Goal: Transaction & Acquisition: Purchase product/service

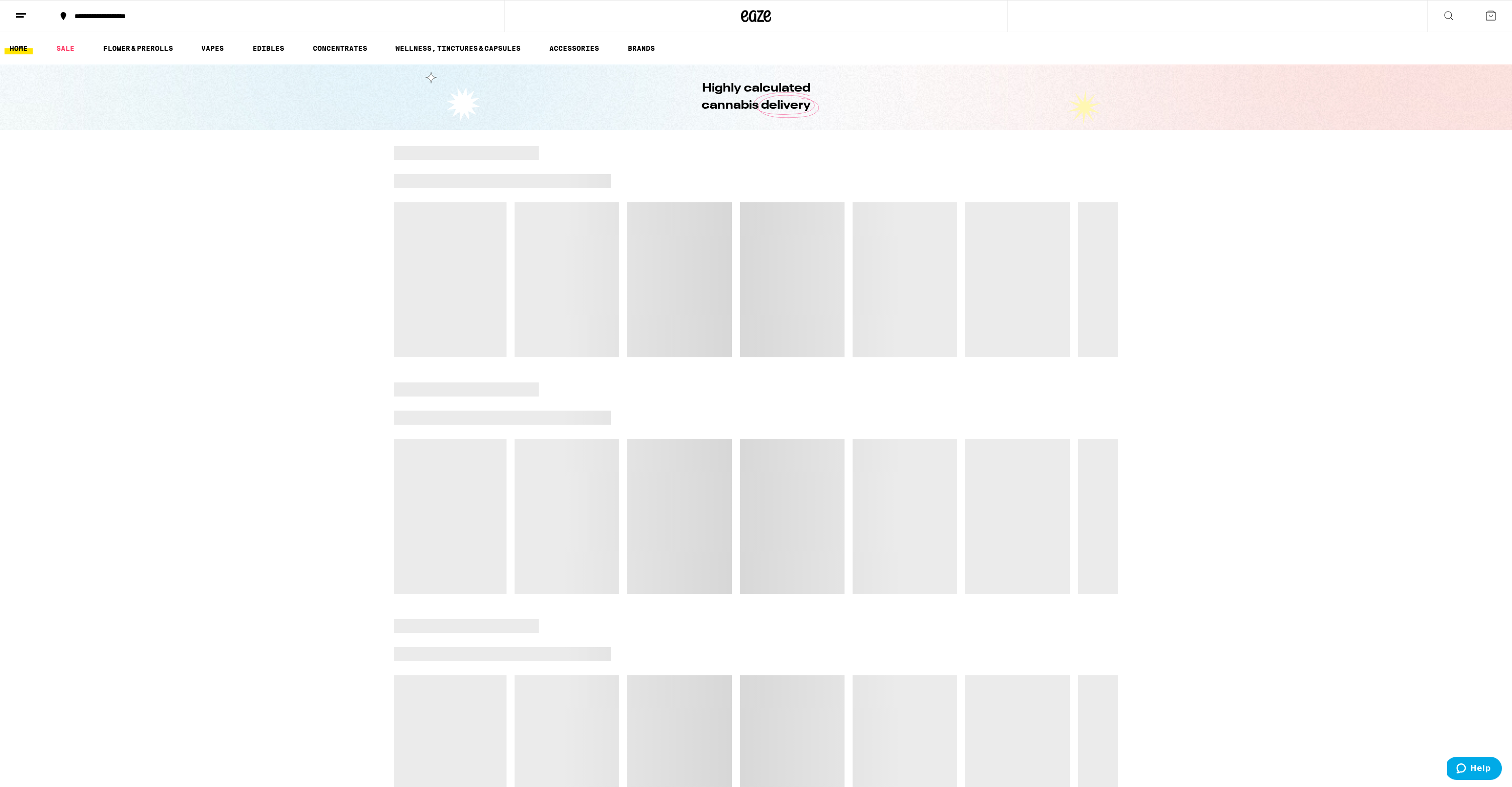
click at [347, 524] on div at bounding box center [756, 488] width 1512 height 212
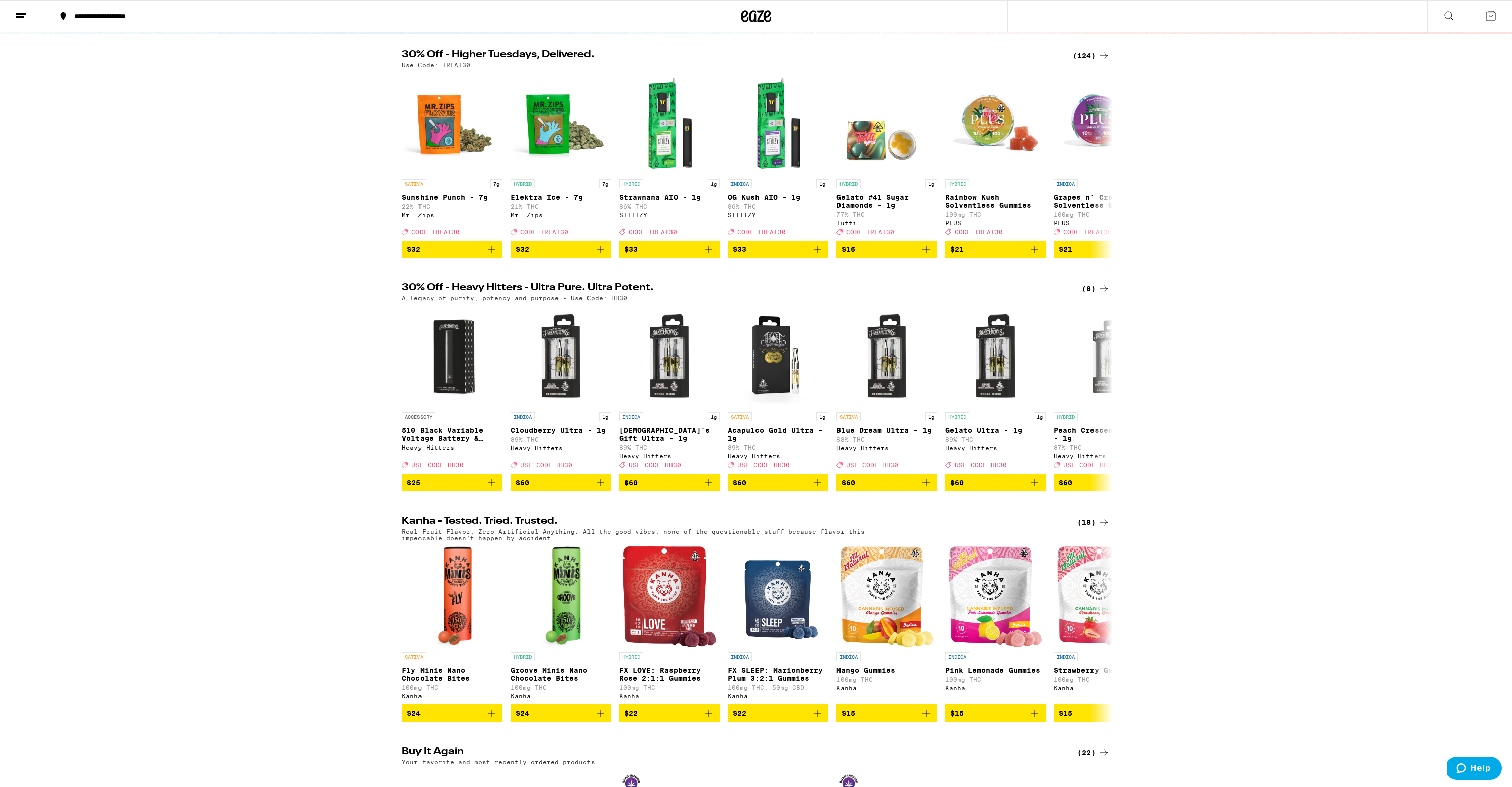
scroll to position [576, 0]
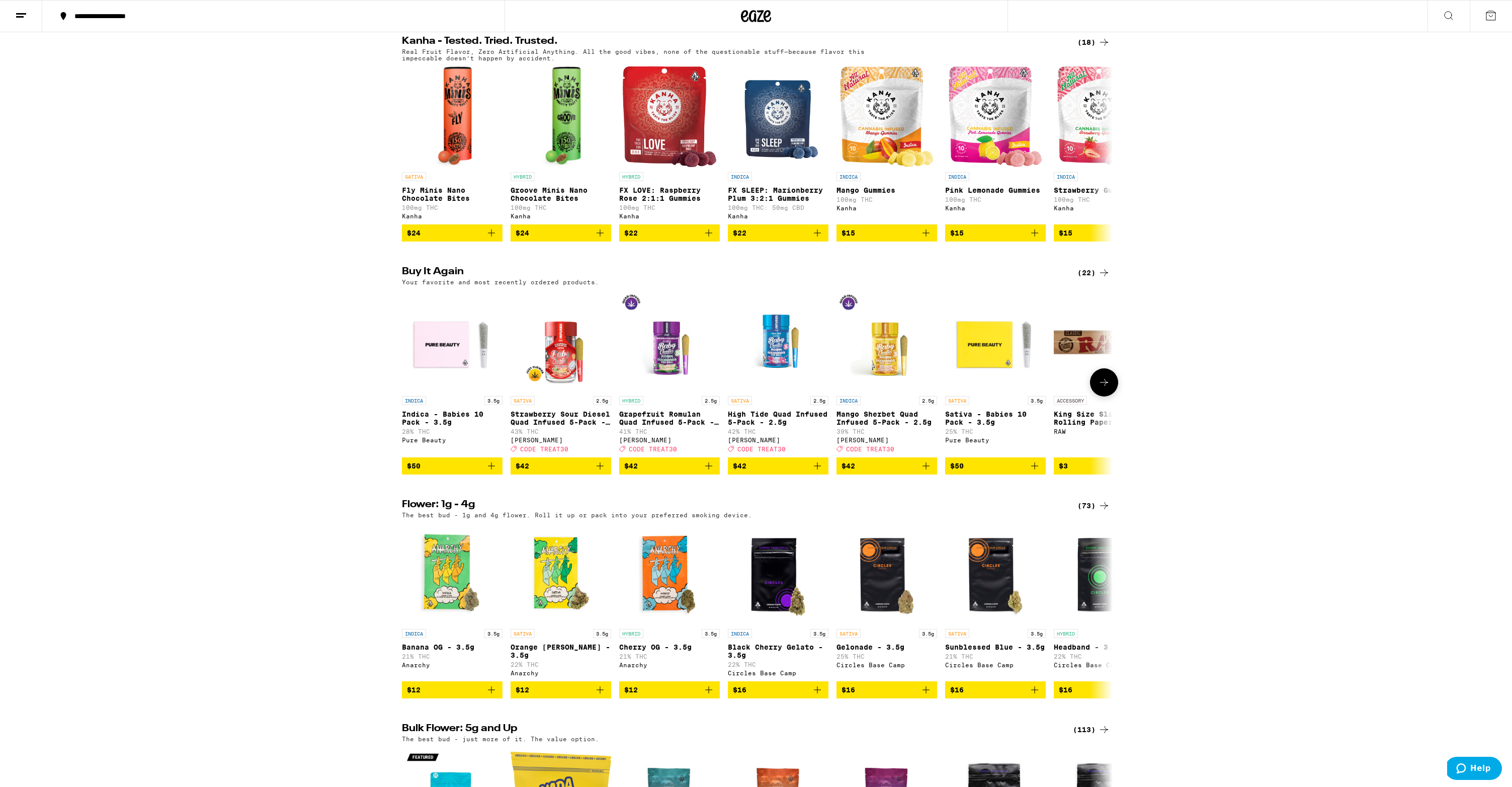
click at [492, 472] on icon "Add to bag" at bounding box center [491, 466] width 12 height 12
click at [598, 472] on icon "Add to bag" at bounding box center [599, 466] width 12 height 12
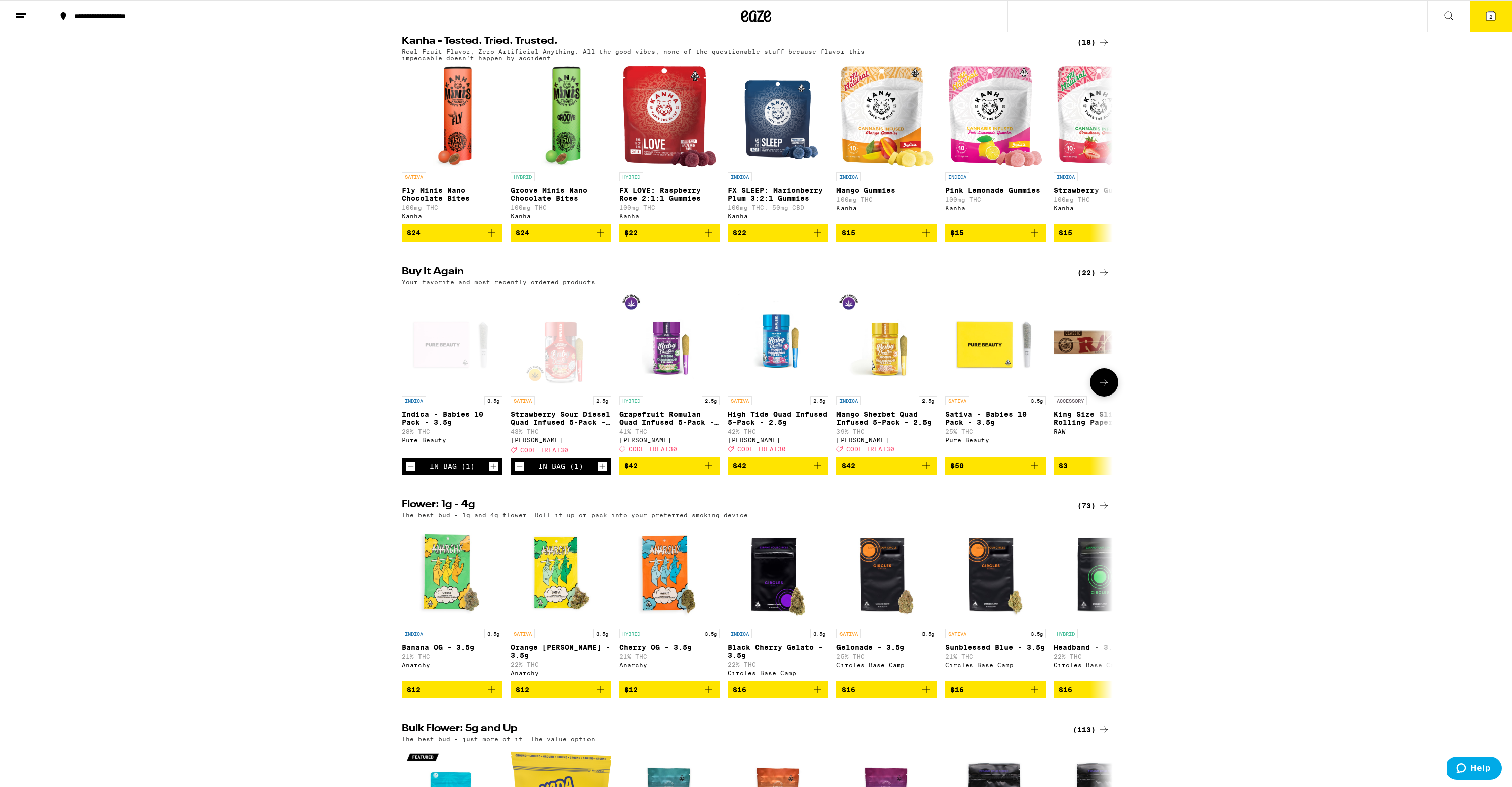
click at [711, 472] on icon "Add to bag" at bounding box center [708, 466] width 12 height 12
click at [819, 472] on icon "Add to bag" at bounding box center [817, 466] width 12 height 12
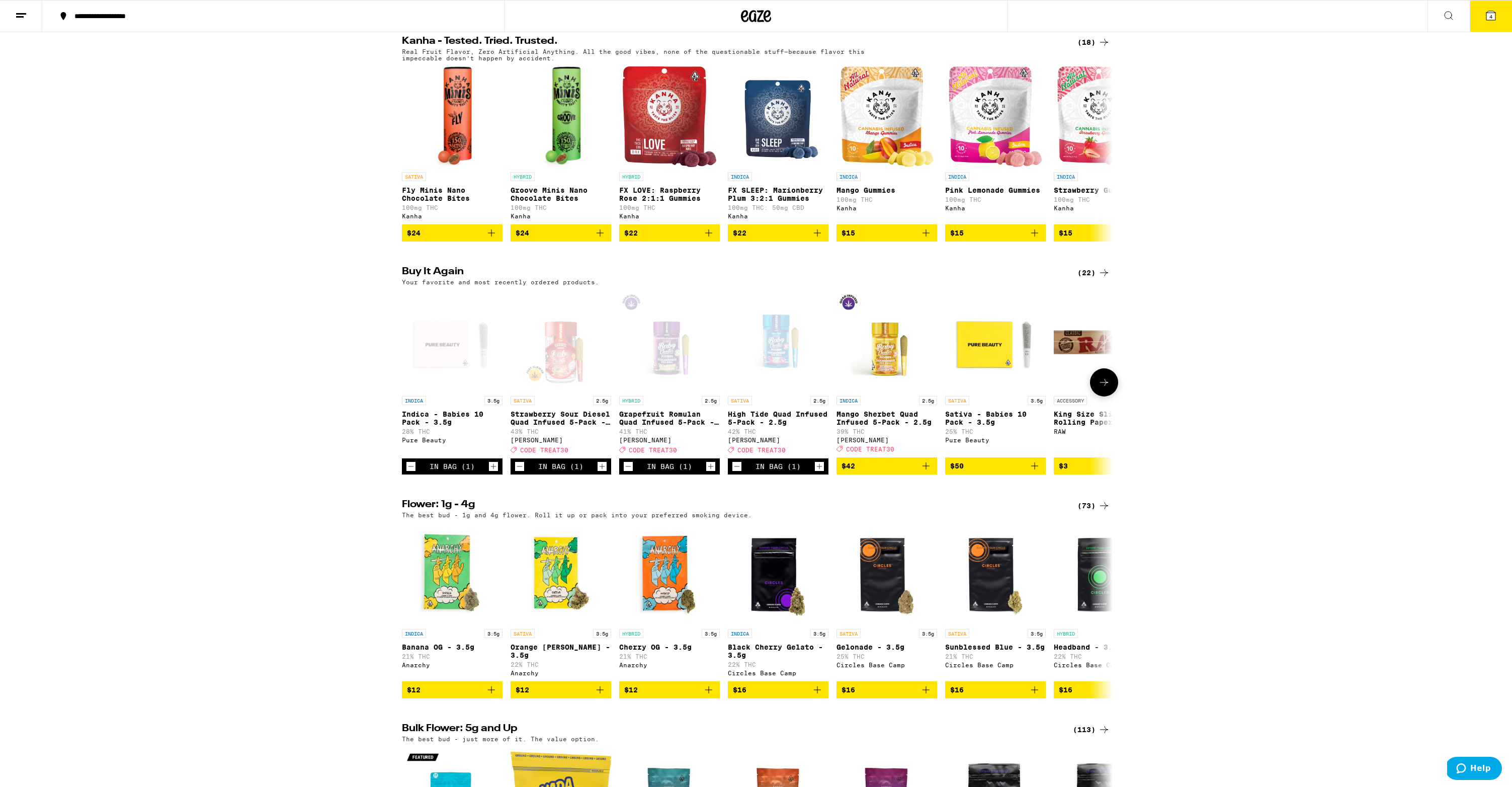
click at [925, 472] on icon "Add to bag" at bounding box center [925, 466] width 12 height 12
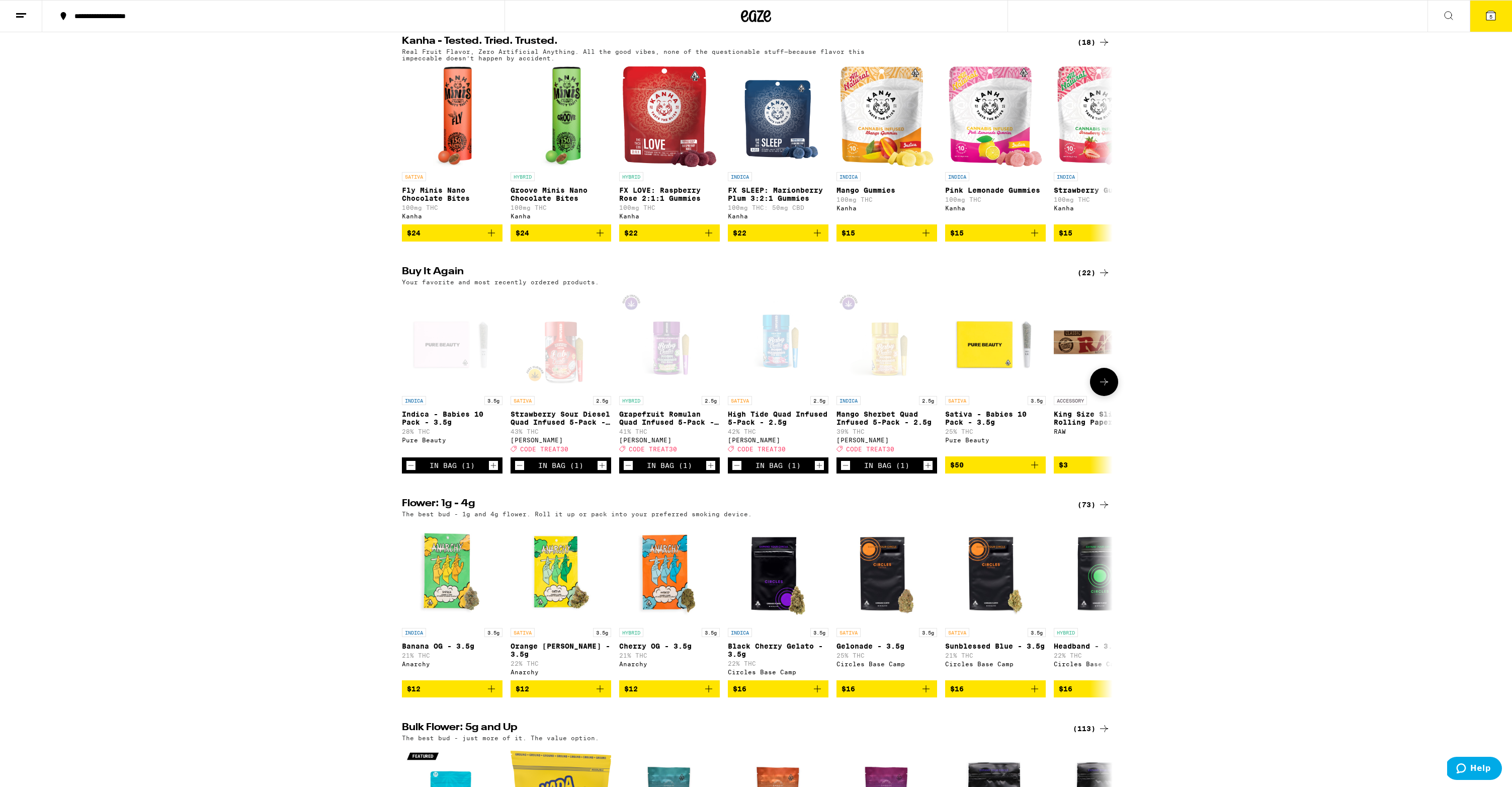
click at [1107, 388] on icon at bounding box center [1104, 382] width 12 height 12
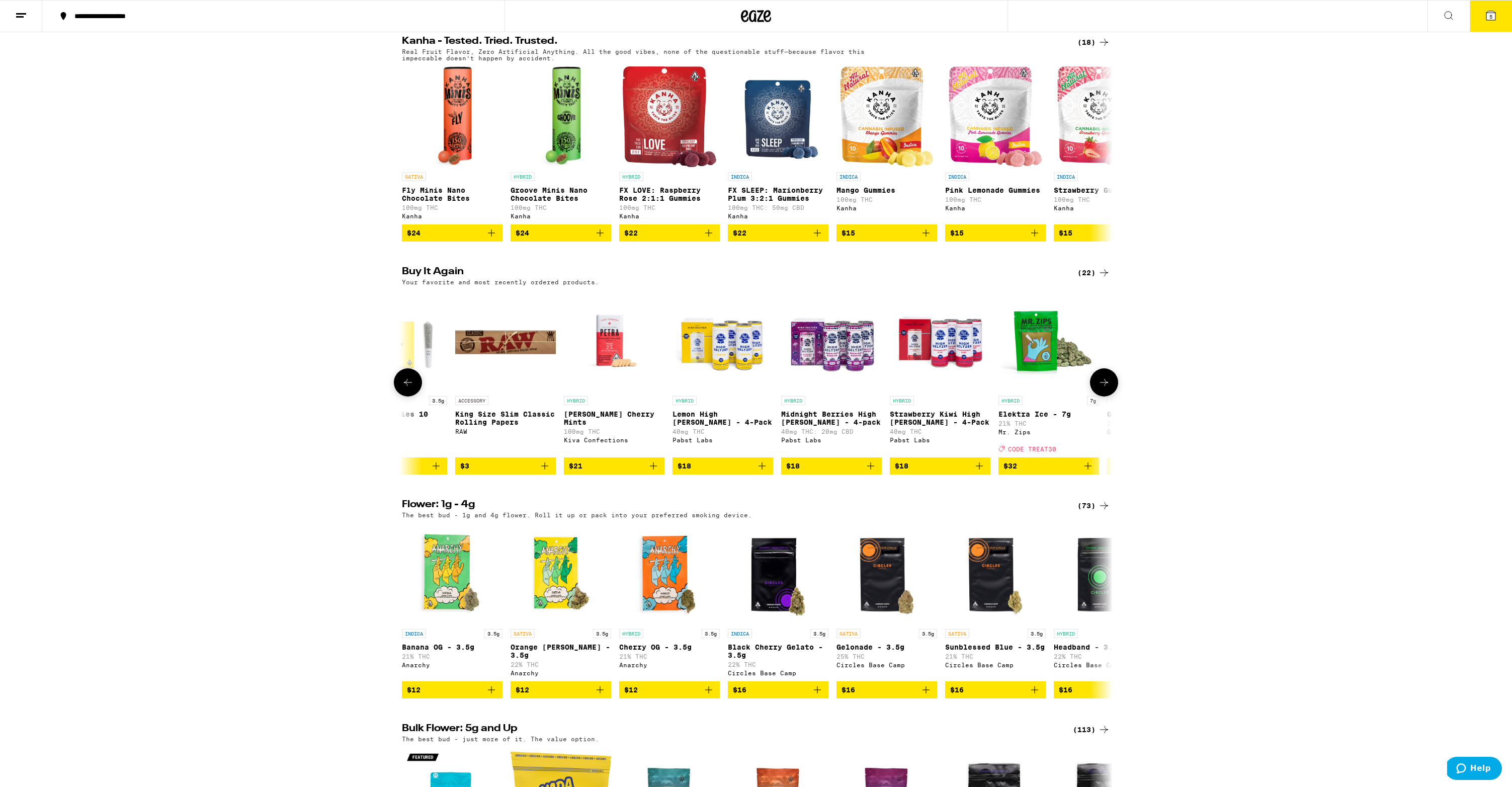
click at [1107, 389] on icon at bounding box center [1104, 382] width 12 height 12
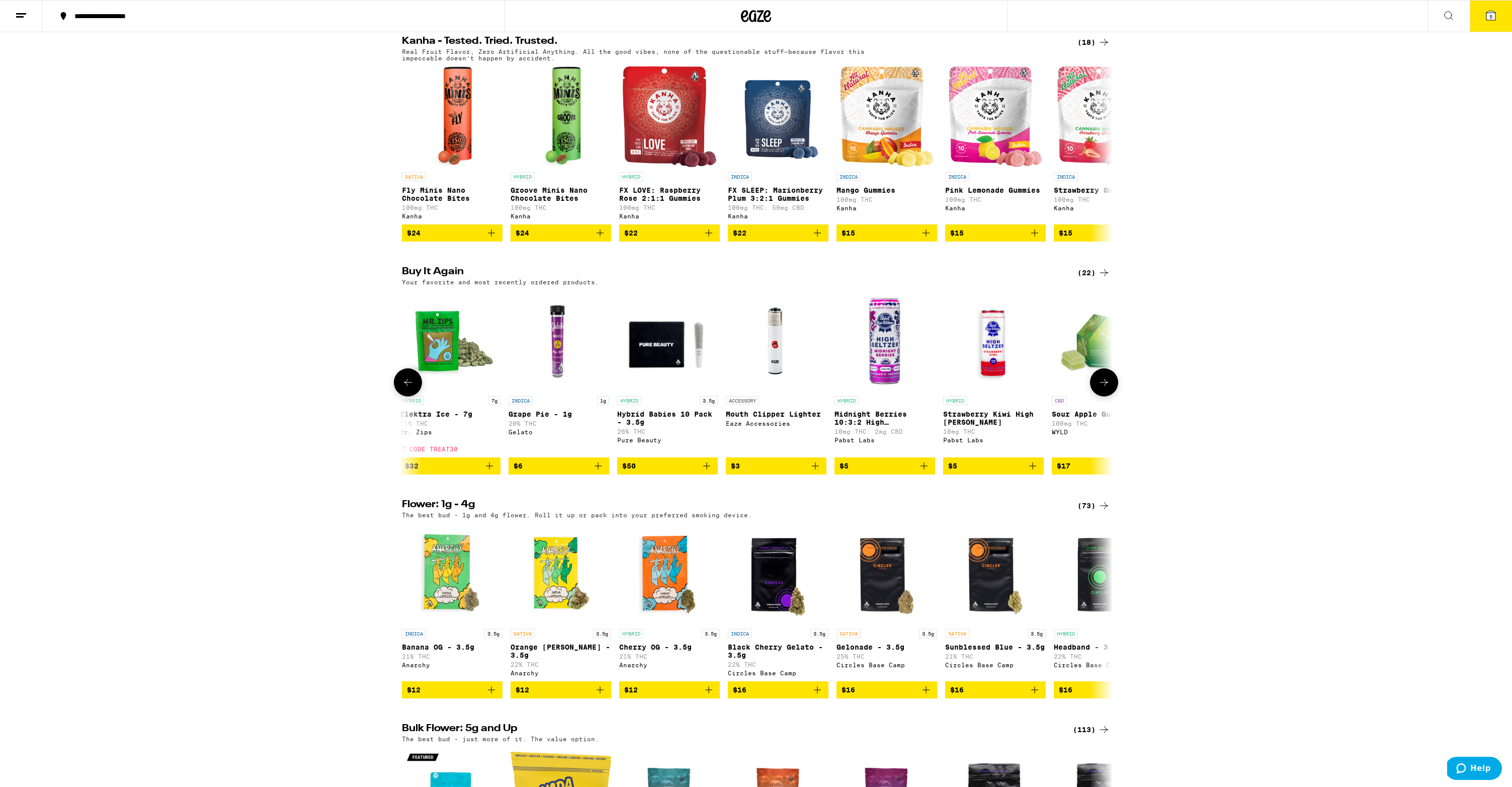
click at [1107, 389] on icon at bounding box center [1104, 382] width 12 height 12
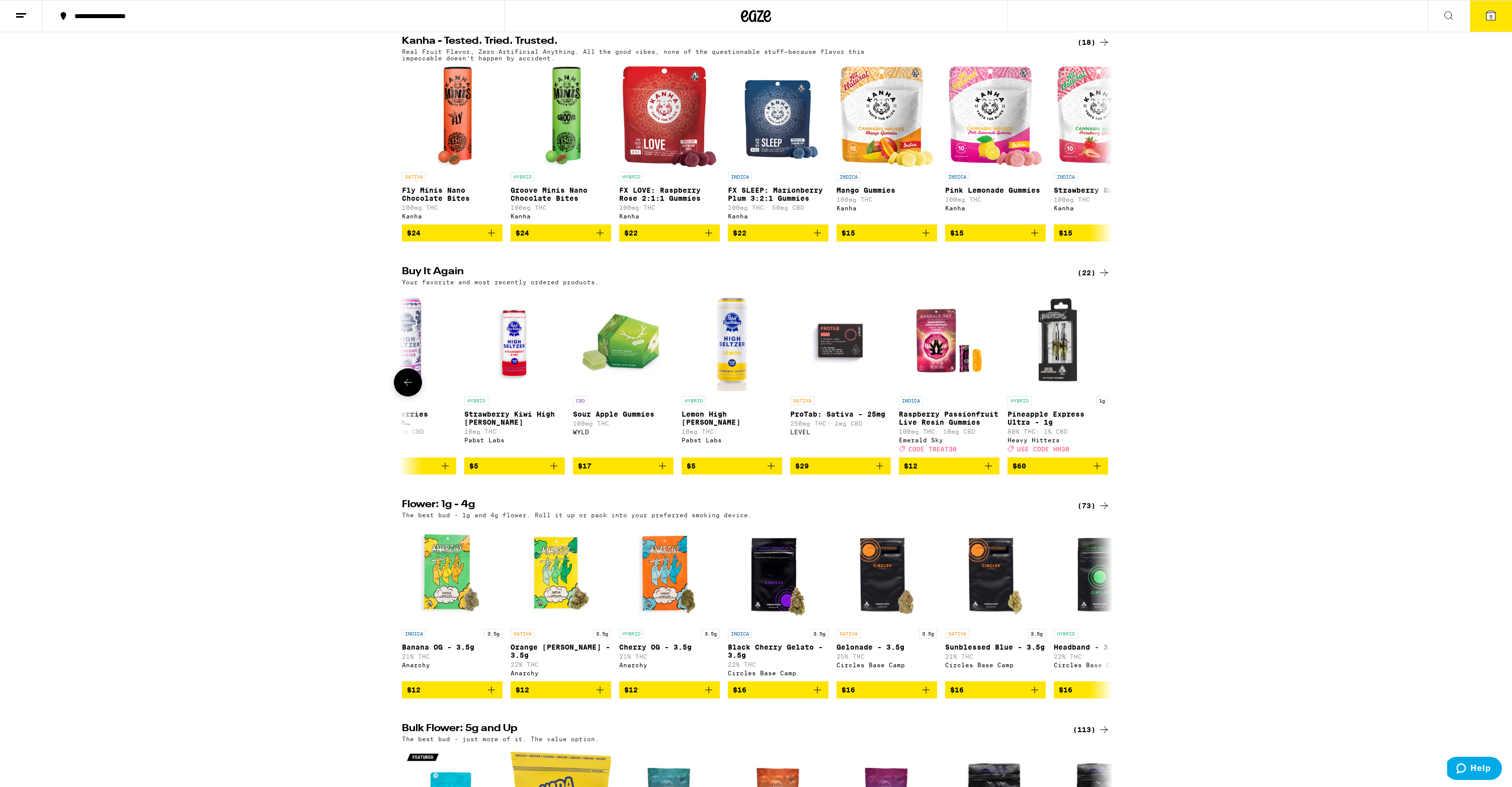
scroll to position [0, 1682]
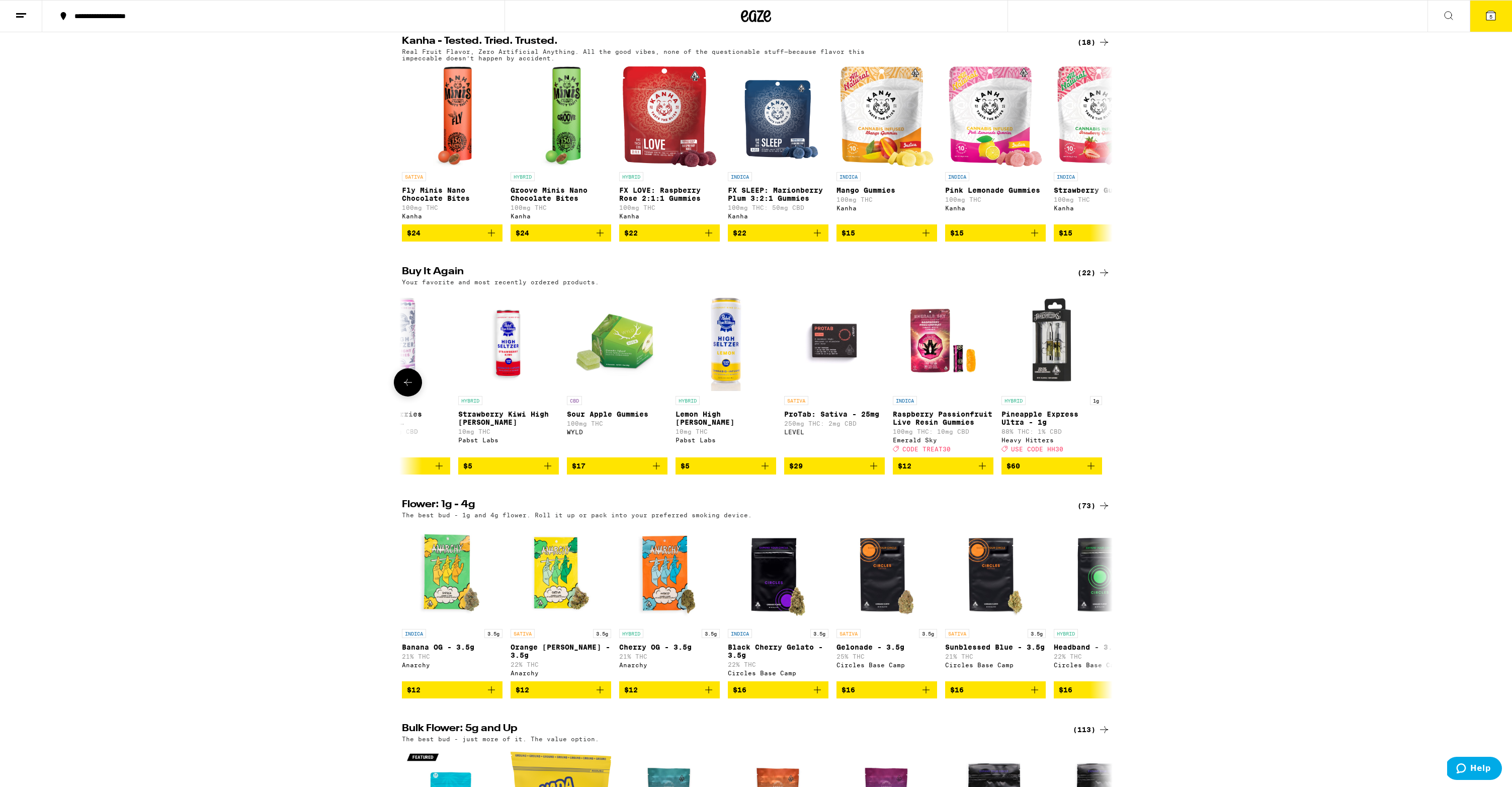
click at [1107, 397] on div at bounding box center [1104, 383] width 28 height 28
click at [1493, 12] on icon at bounding box center [1491, 16] width 9 height 9
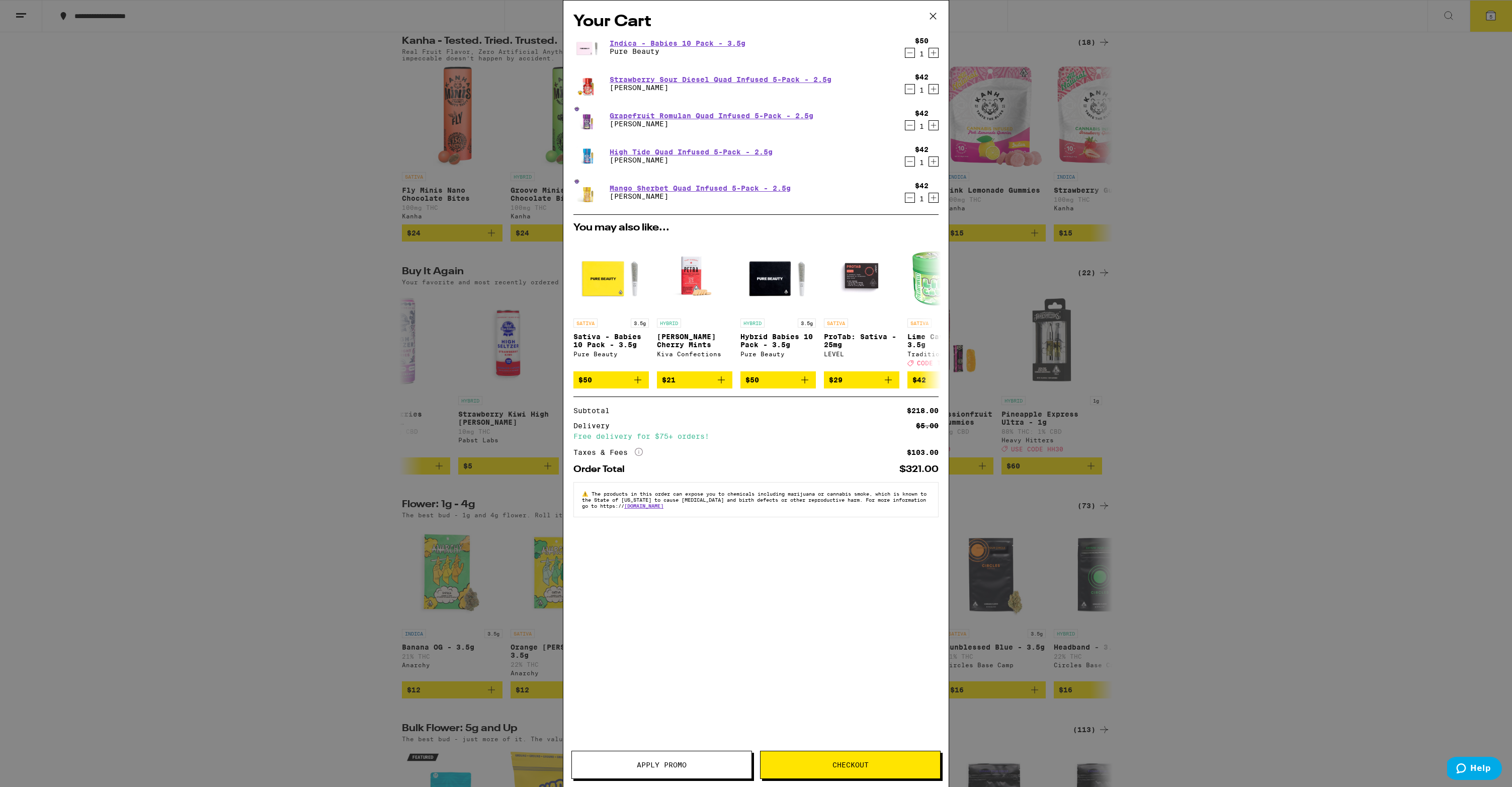
click at [668, 626] on div "Your Cart Indica - Babies 10 Pack - 3.5g Pure Beauty $50 1 Strawberry Sour Dies…" at bounding box center [756, 379] width 385 height 756
click at [651, 768] on span "Apply Promo" at bounding box center [662, 764] width 50 height 7
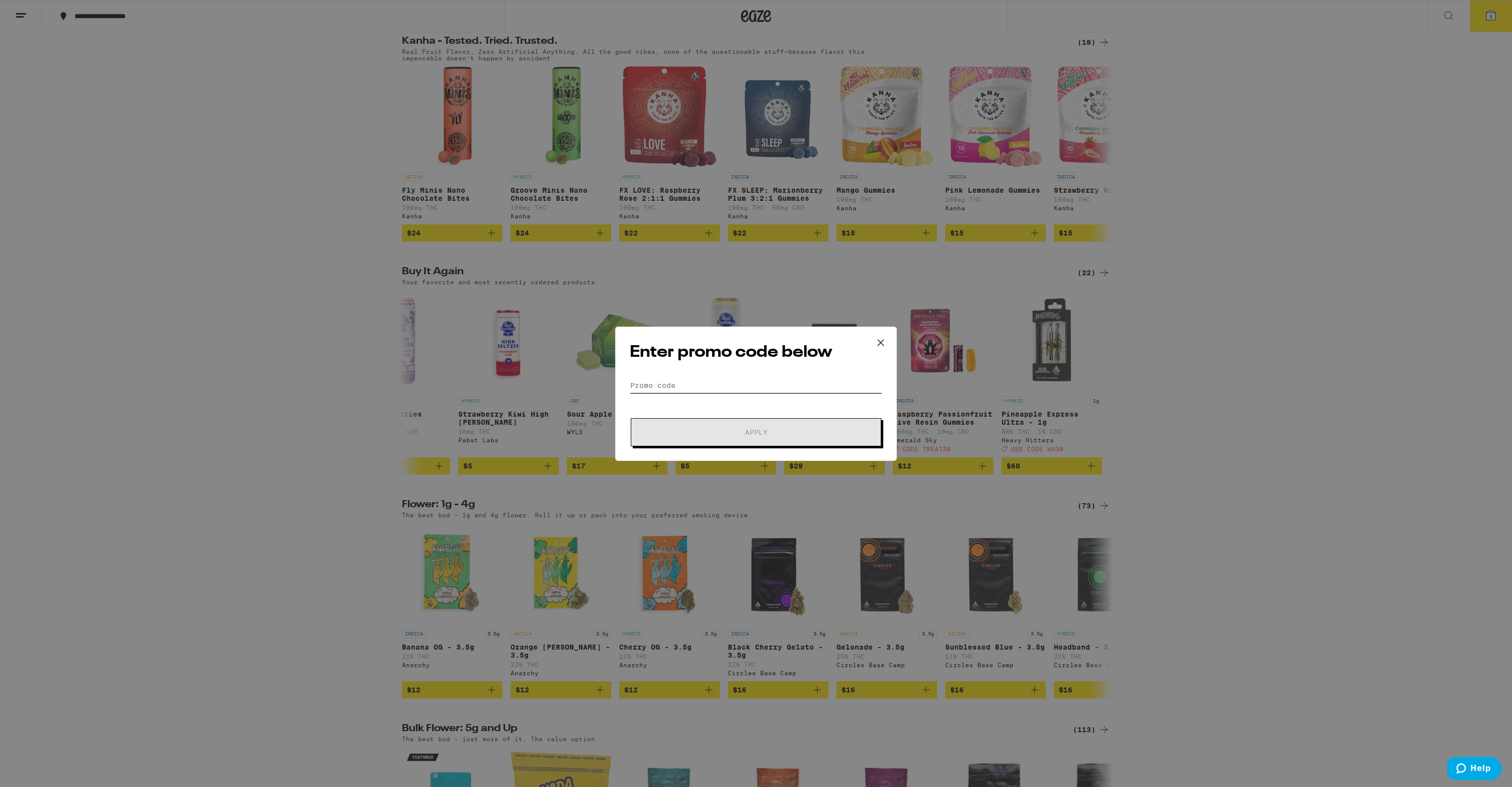
click at [711, 391] on input "Promo Code" at bounding box center [756, 385] width 252 height 15
type input "Treat30"
click at [857, 430] on button "Apply" at bounding box center [756, 433] width 251 height 28
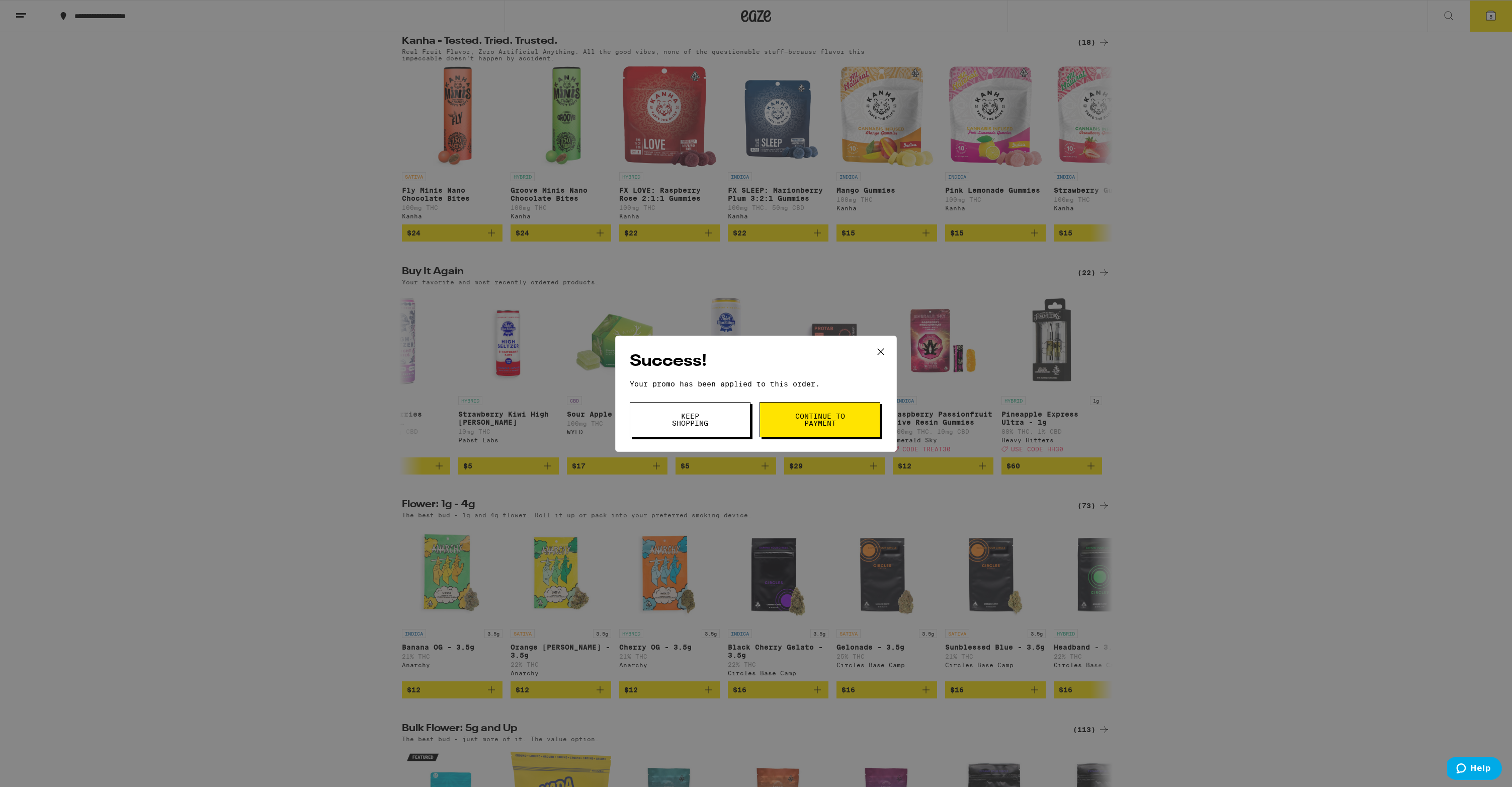
click at [857, 430] on button "Continue to payment" at bounding box center [820, 419] width 121 height 35
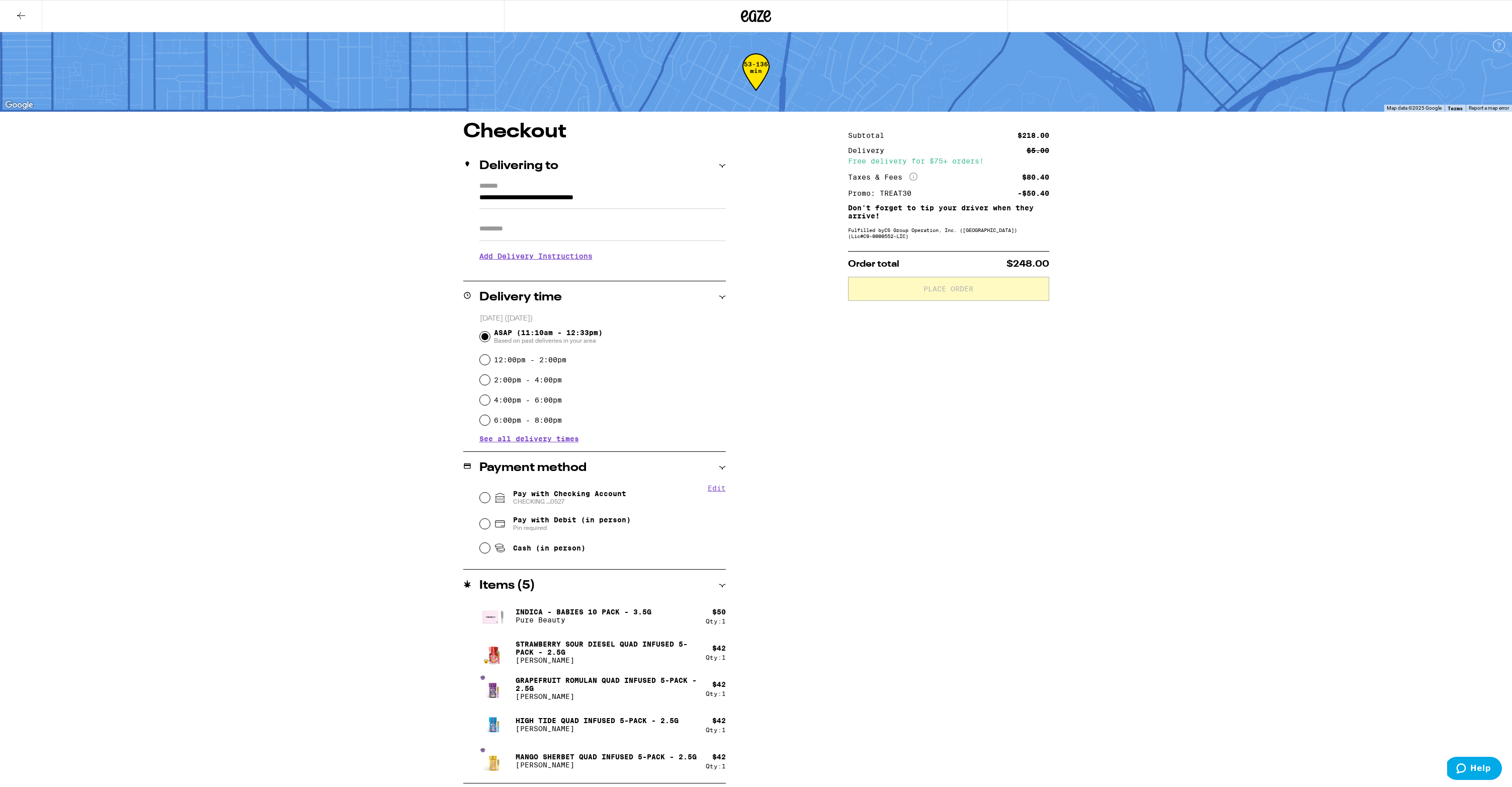
click at [508, 493] on span "Pay with Checking Account CHECKING ...0527" at bounding box center [560, 498] width 132 height 16
click at [490, 493] on input "Pay with Checking Account CHECKING ...0527" at bounding box center [485, 498] width 10 height 10
radio input "true"
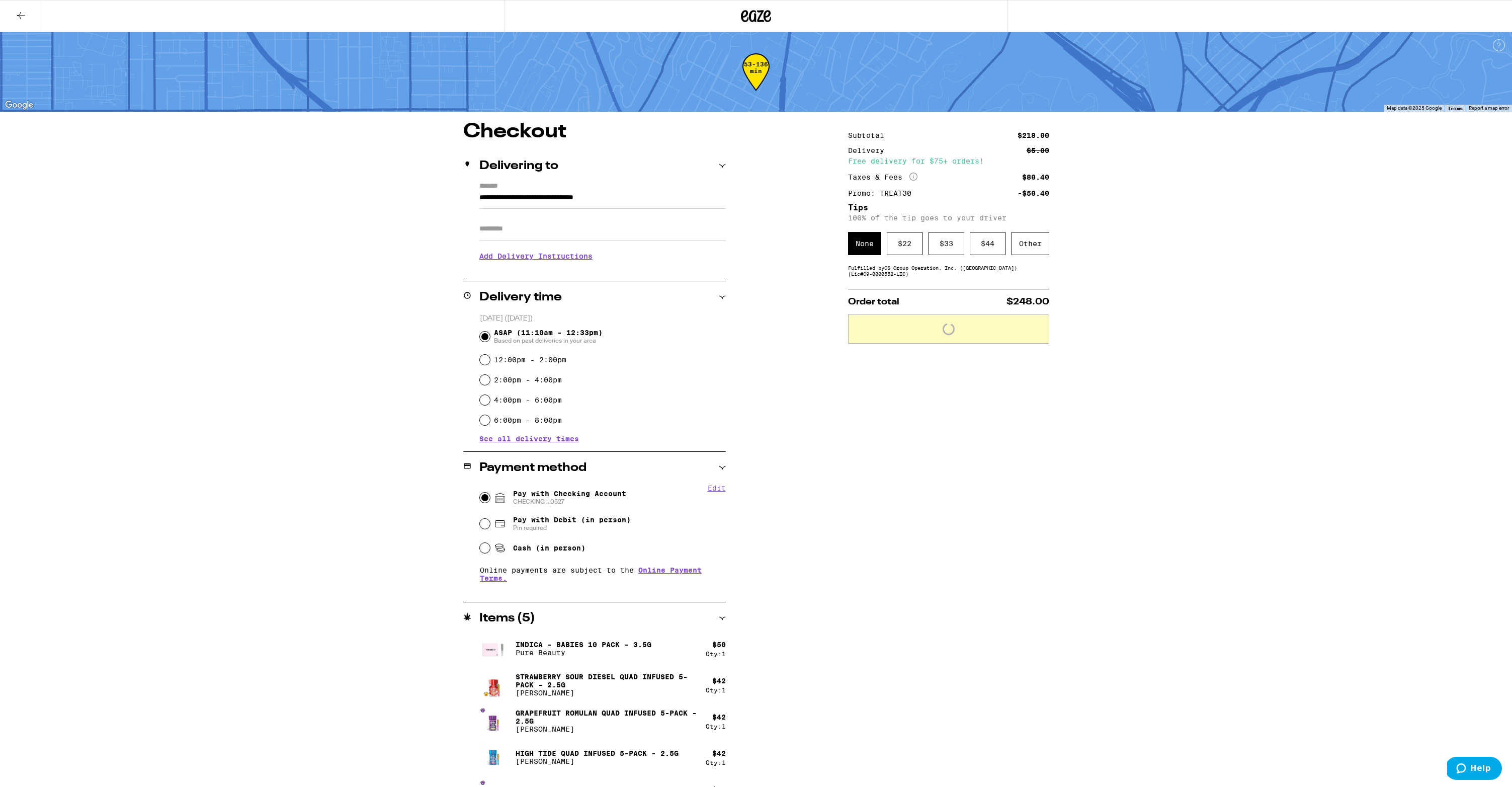
scroll to position [29, 0]
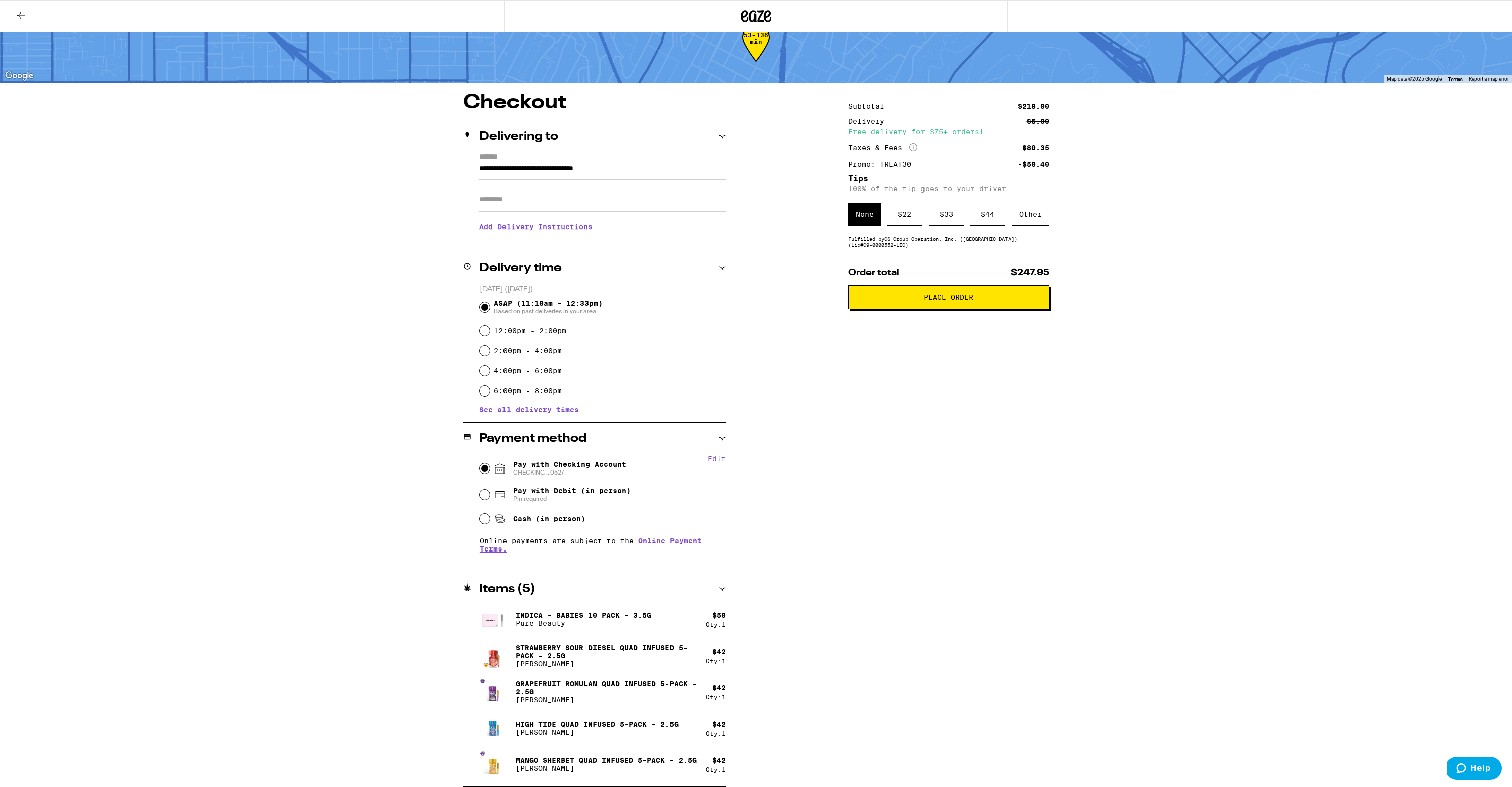
click at [921, 301] on span "Place Order" at bounding box center [948, 297] width 184 height 7
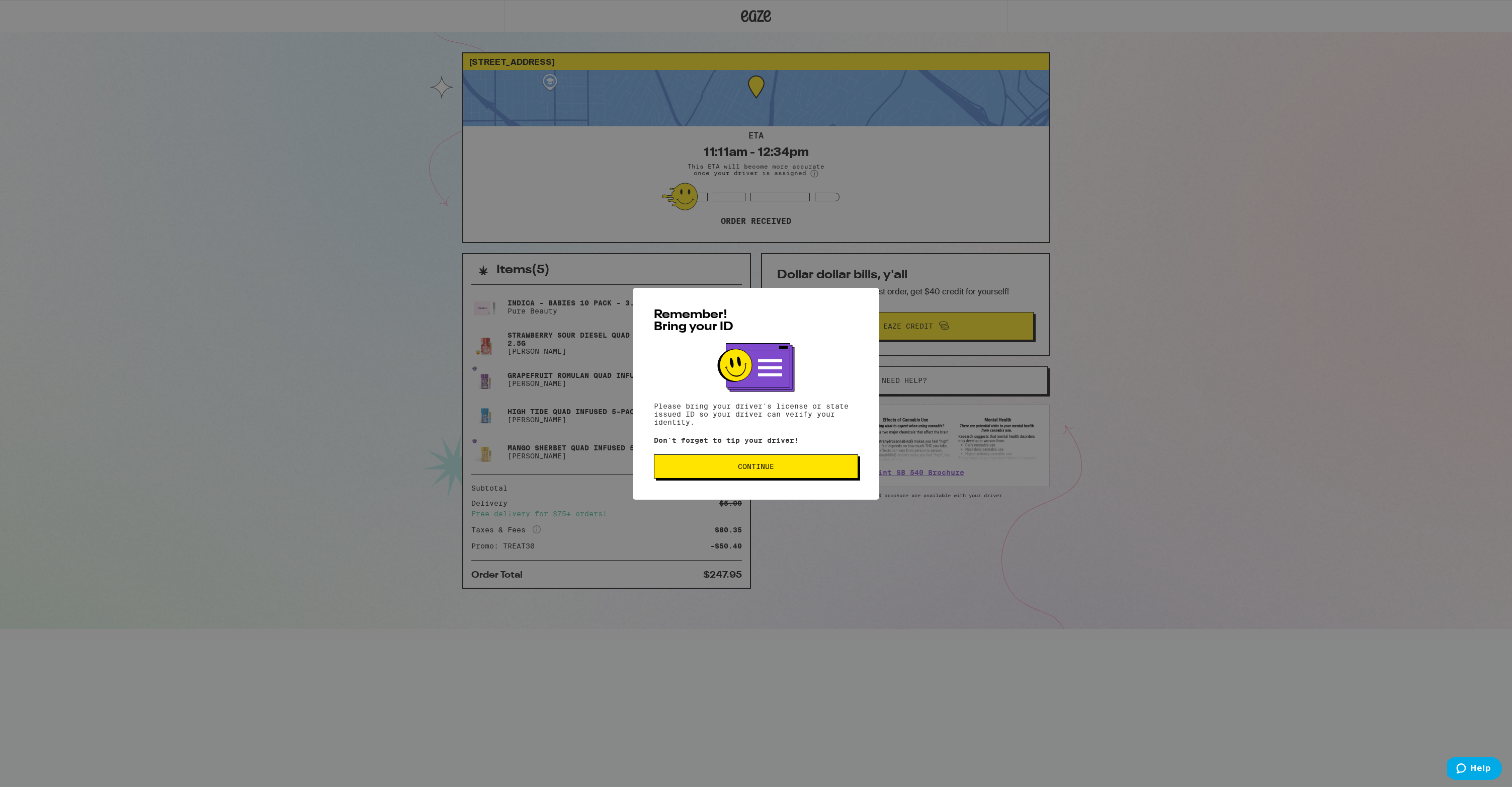
click at [817, 462] on button "Continue" at bounding box center [756, 466] width 204 height 24
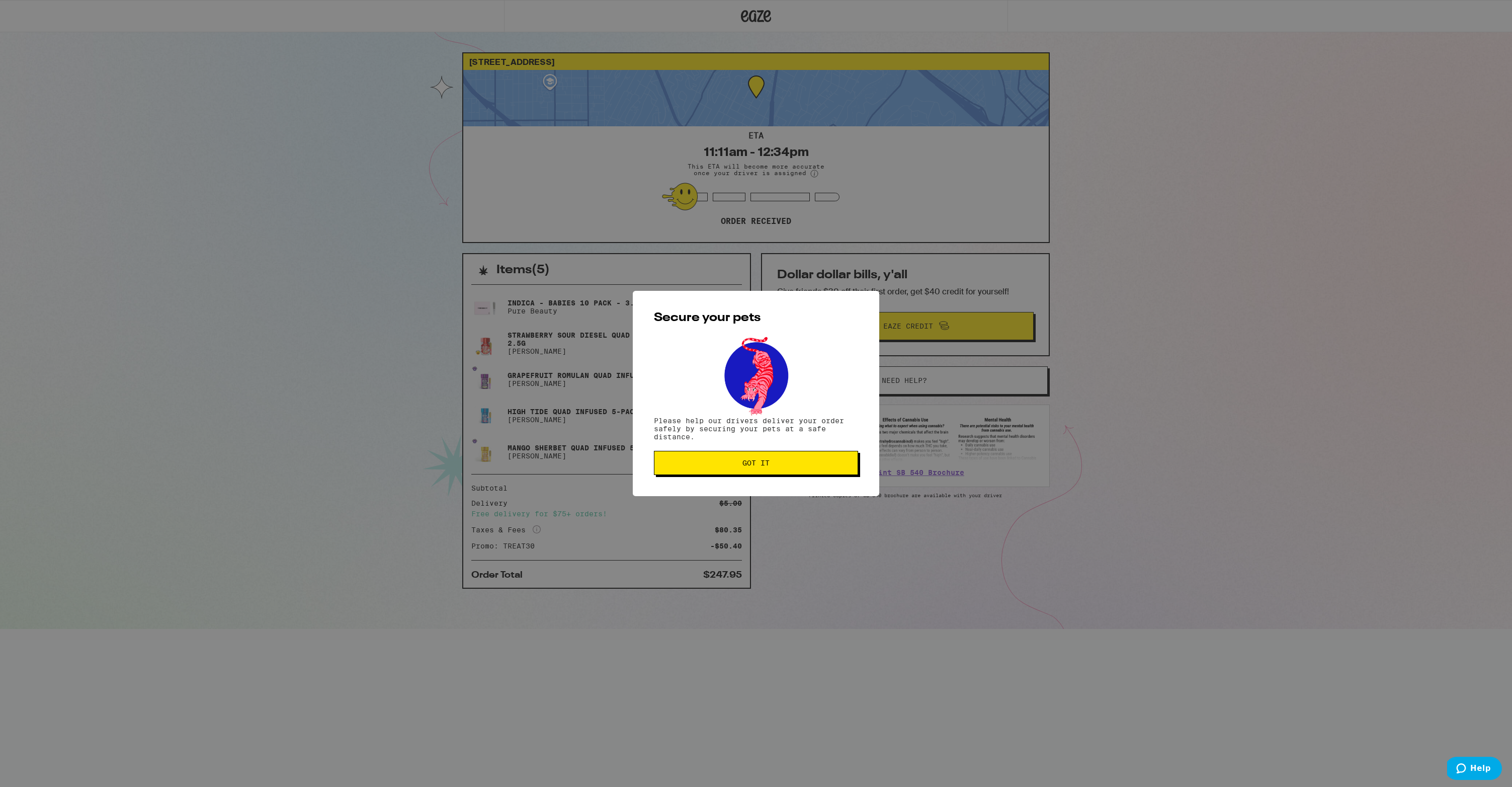
click at [817, 462] on span "Got it" at bounding box center [756, 462] width 187 height 7
